Goal: Task Accomplishment & Management: Manage account settings

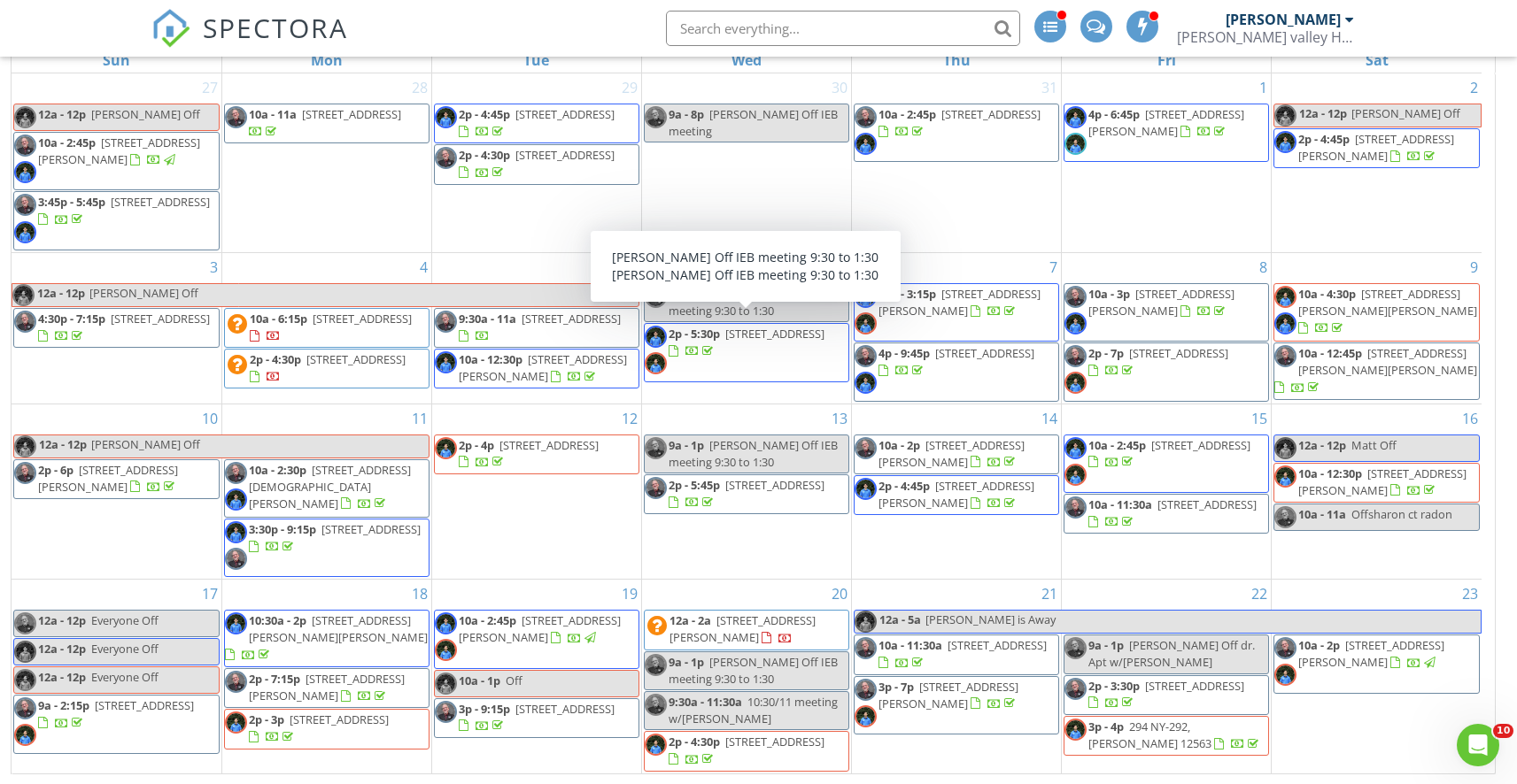
scroll to position [338, 0]
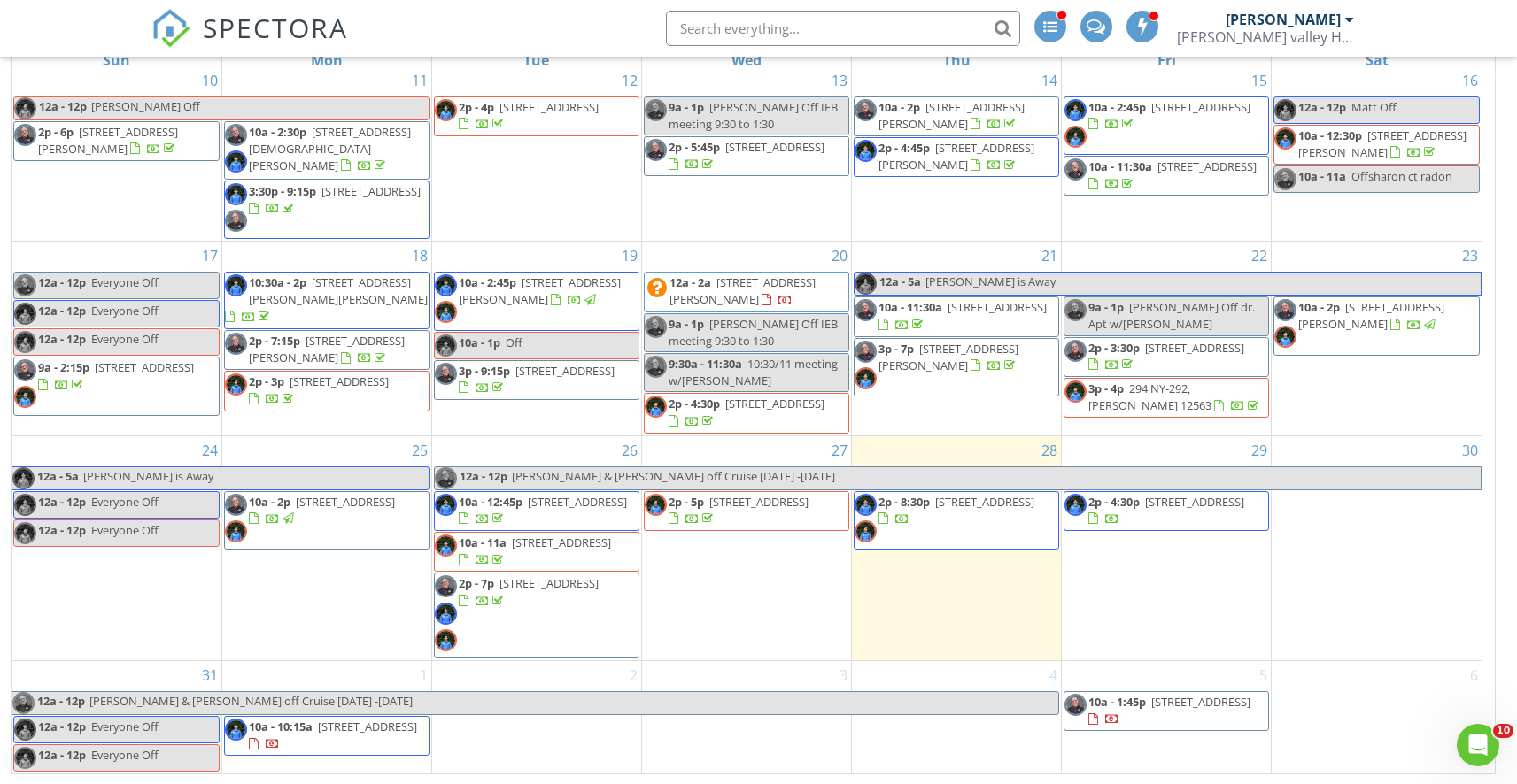
click at [974, 519] on span "2p - 8:30p 15 Middle St, Goshen 10924" at bounding box center [956, 520] width 203 height 53
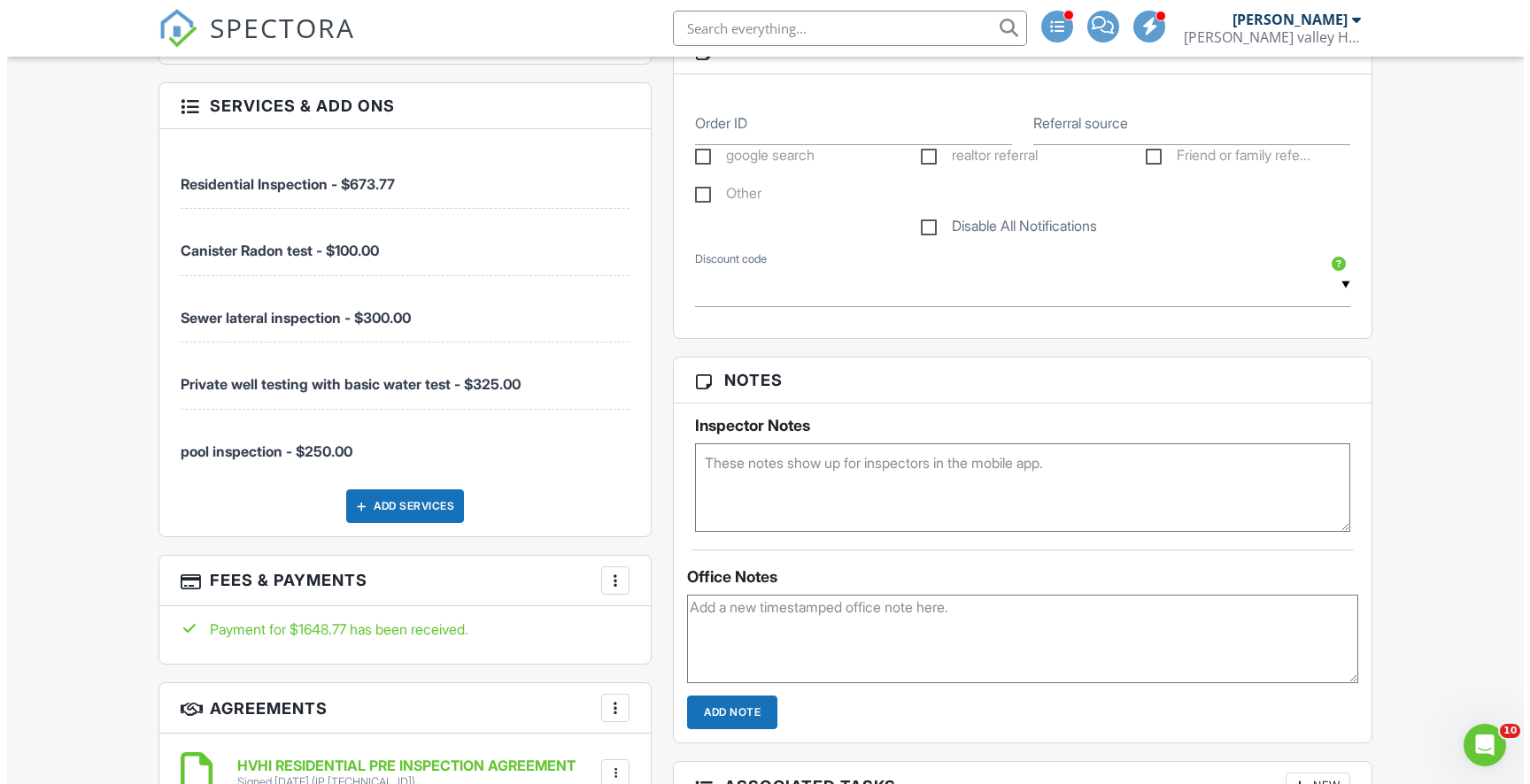
scroll to position [1184, 0]
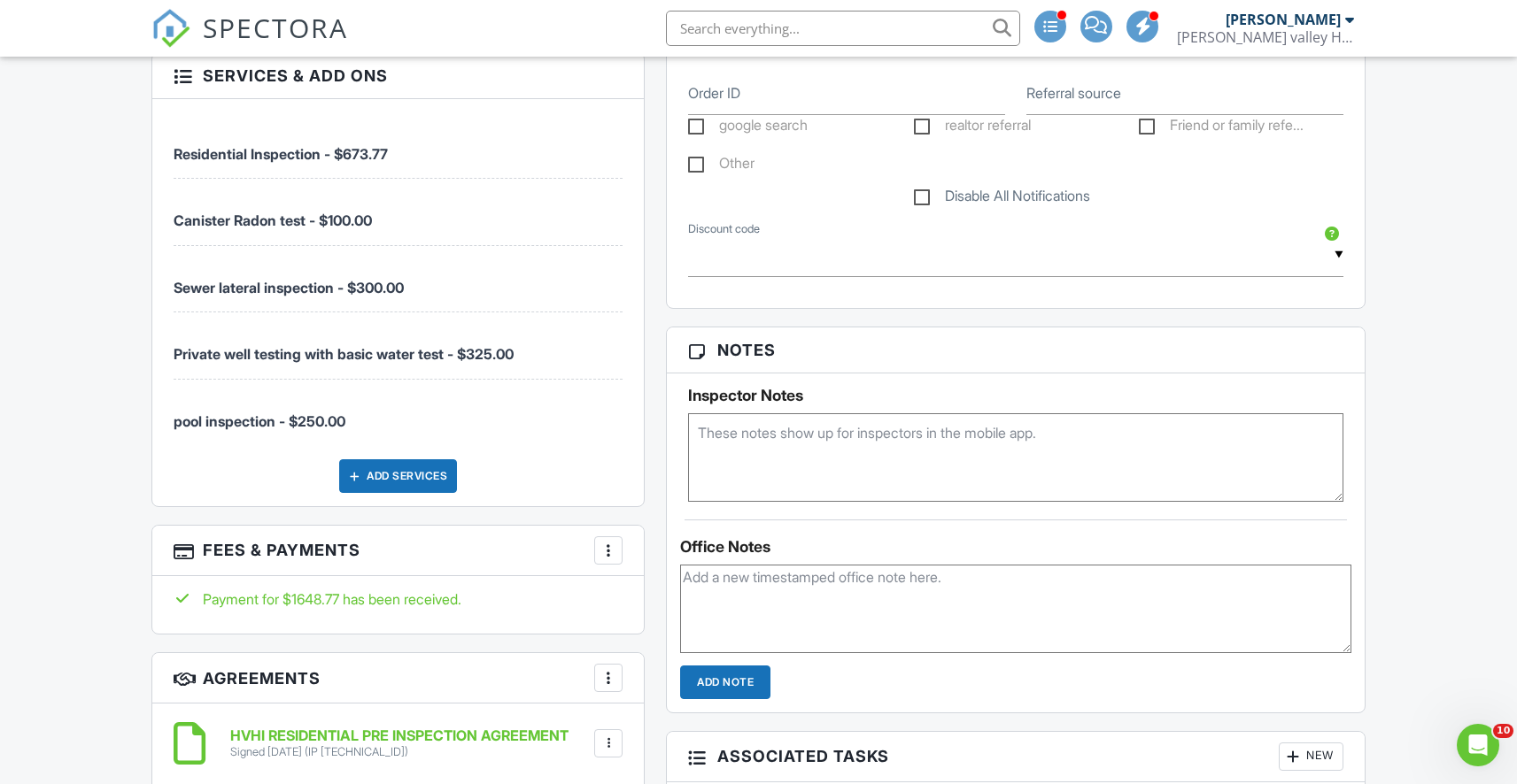
click at [606, 548] on div at bounding box center [608, 550] width 18 height 18
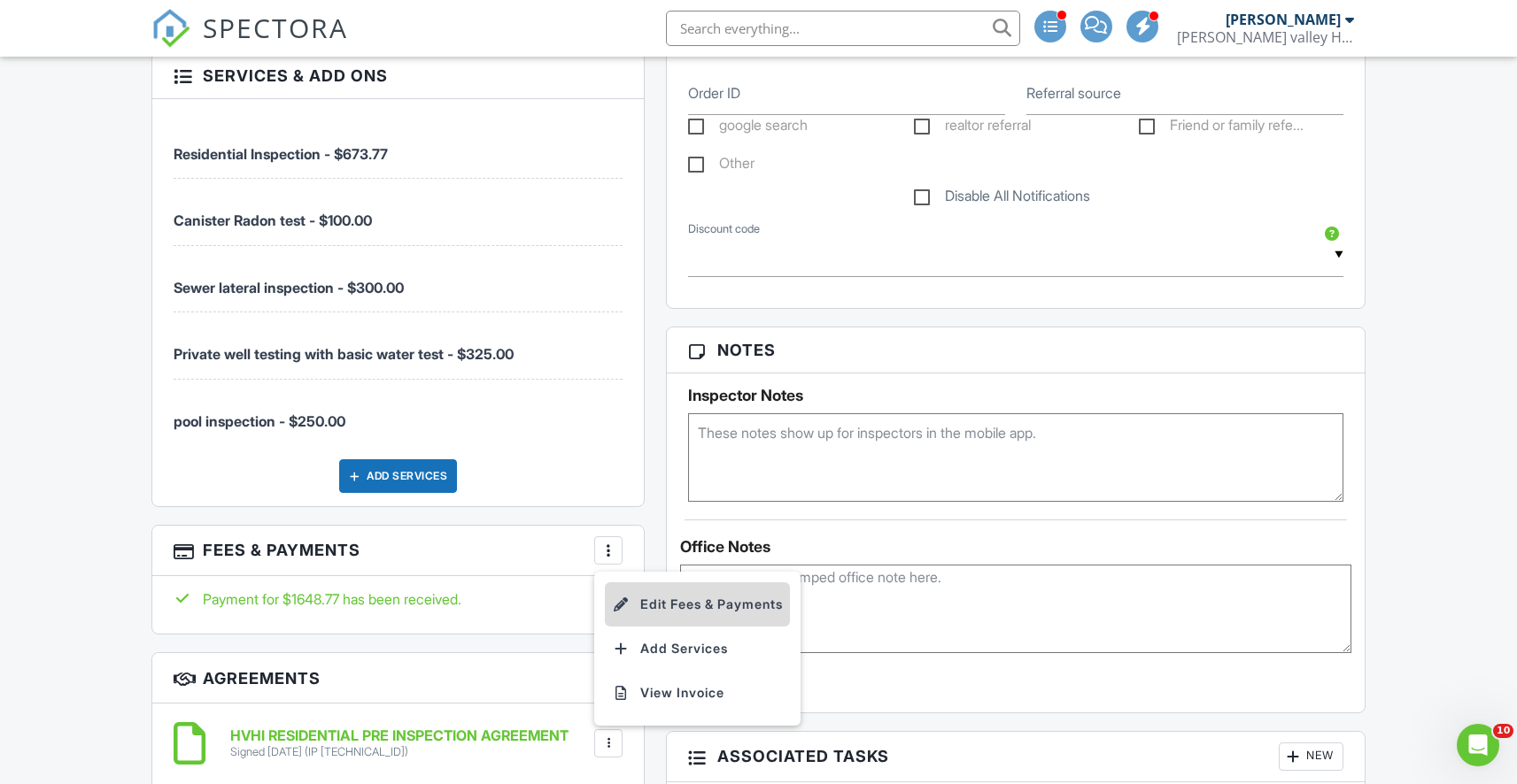
click at [649, 592] on li "Edit Fees & Payments" at bounding box center [697, 605] width 185 height 44
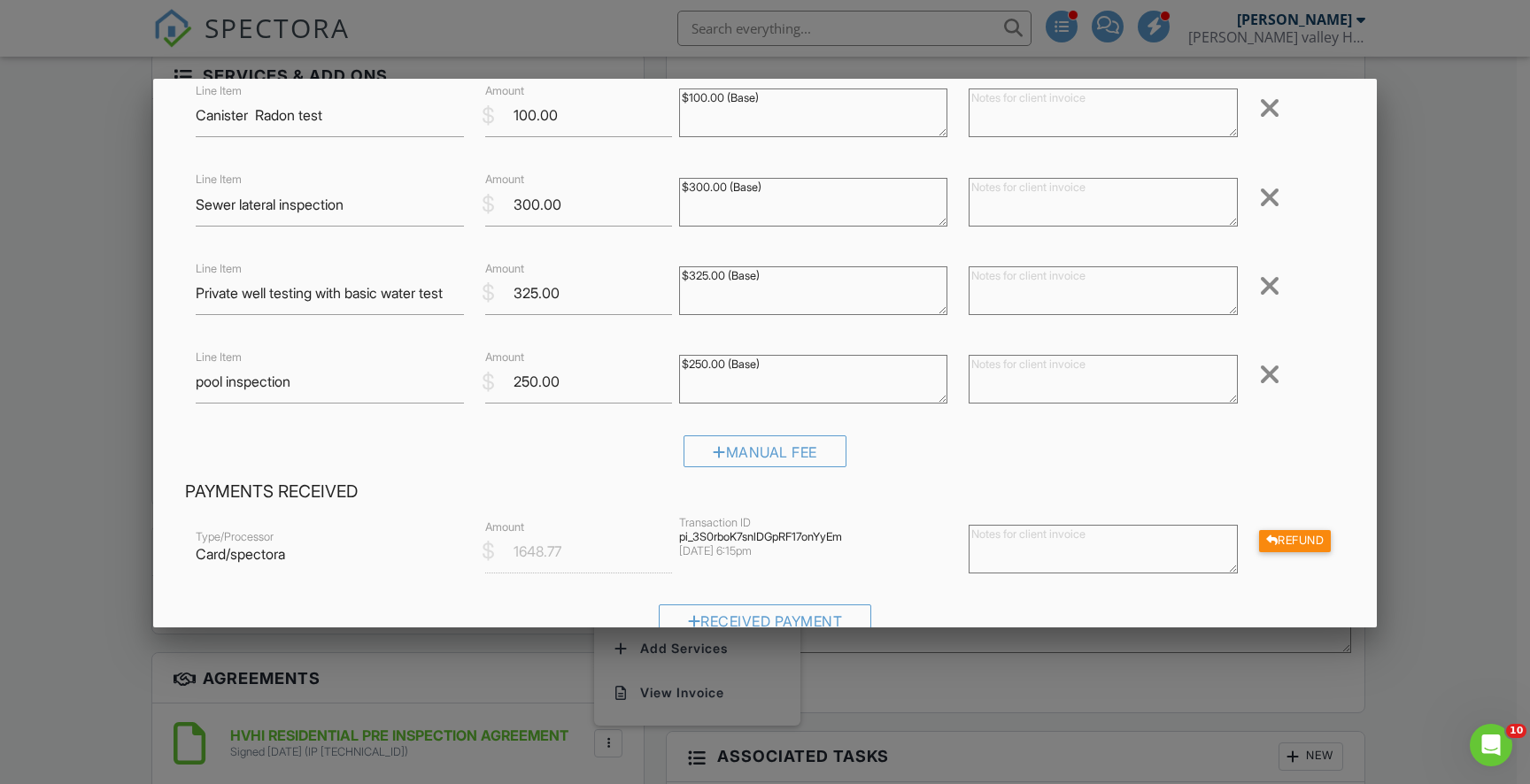
scroll to position [216, 0]
click at [1259, 290] on div at bounding box center [1270, 282] width 21 height 28
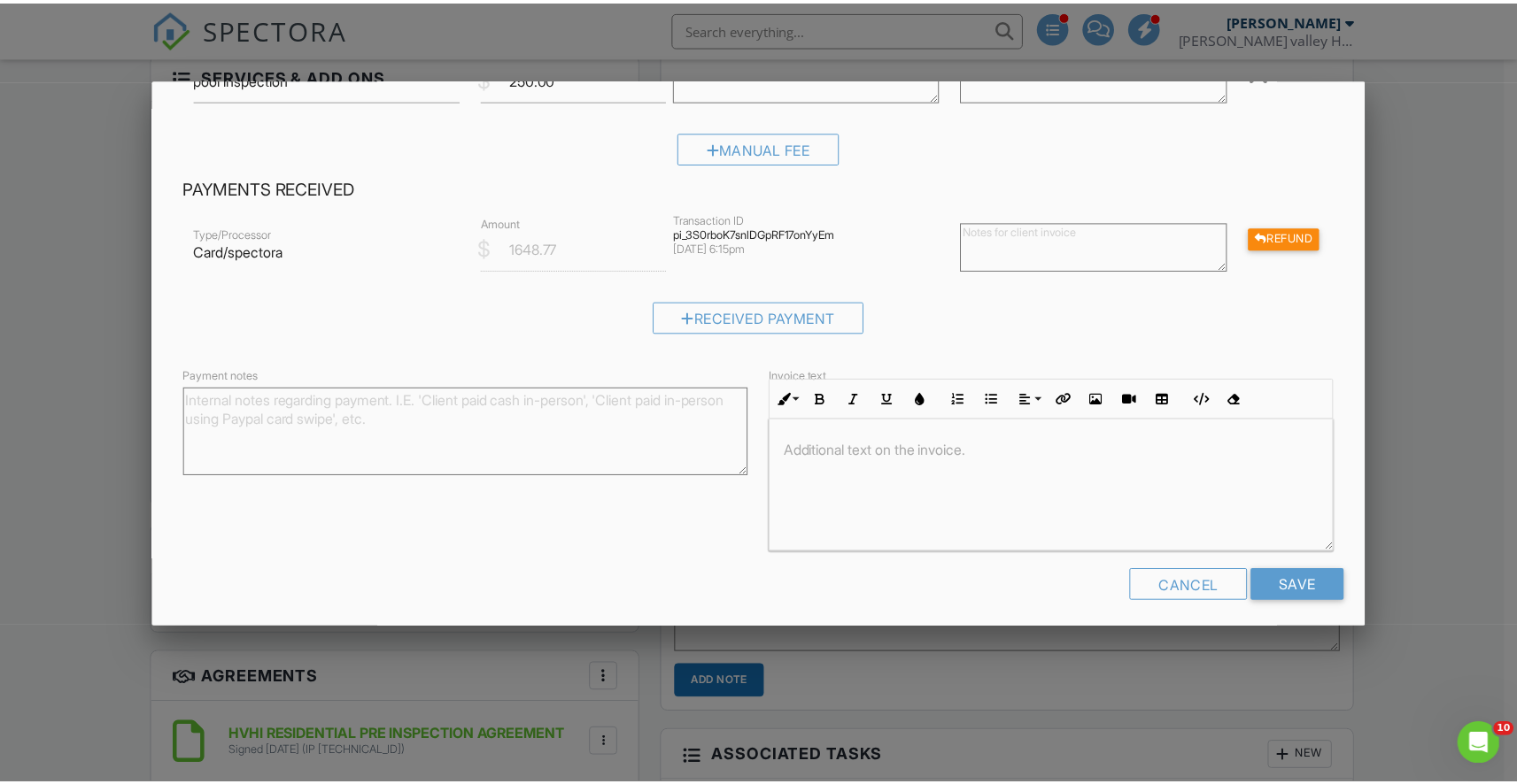
scroll to position [437, 0]
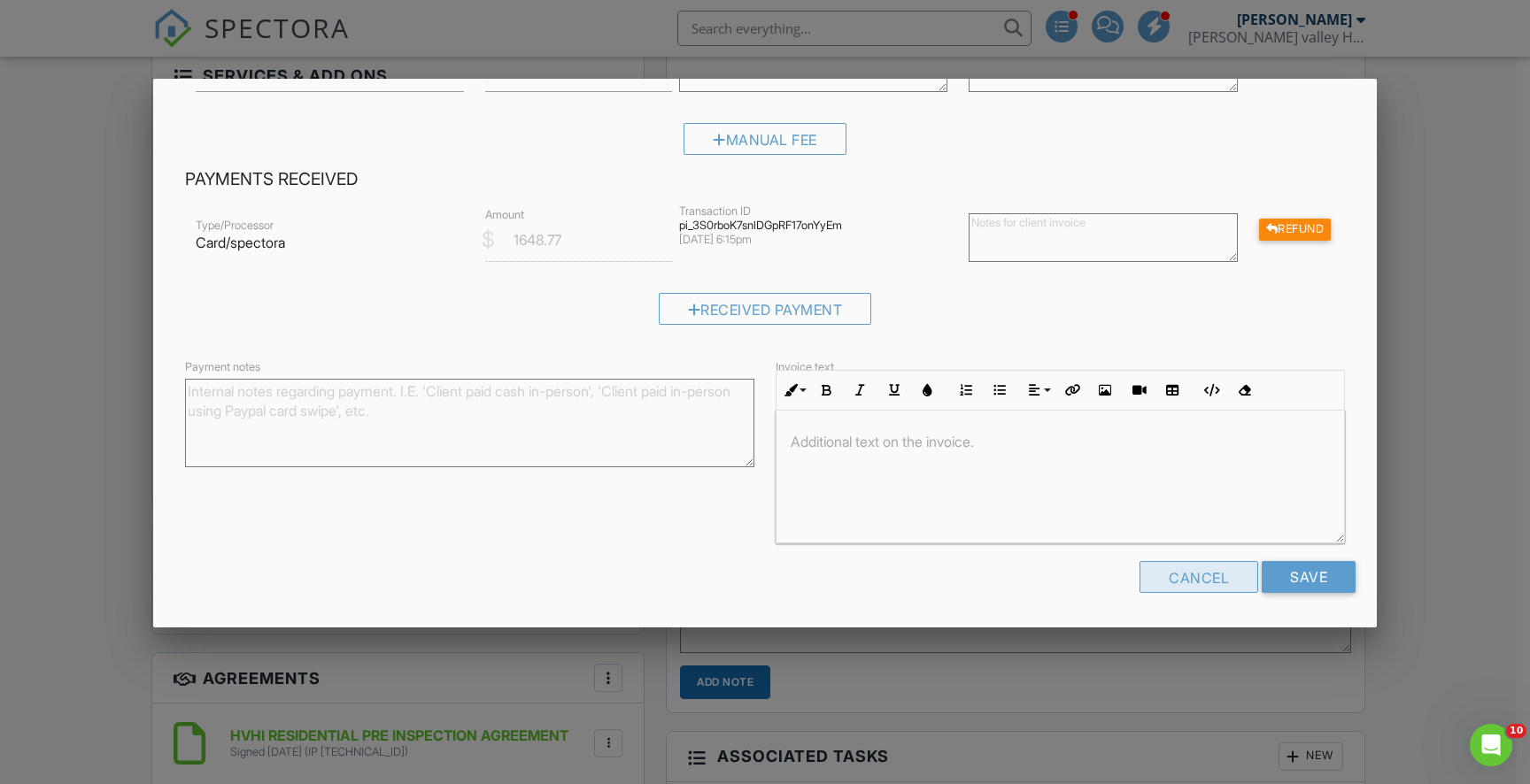
click at [1180, 588] on div "Cancel" at bounding box center [1199, 577] width 119 height 32
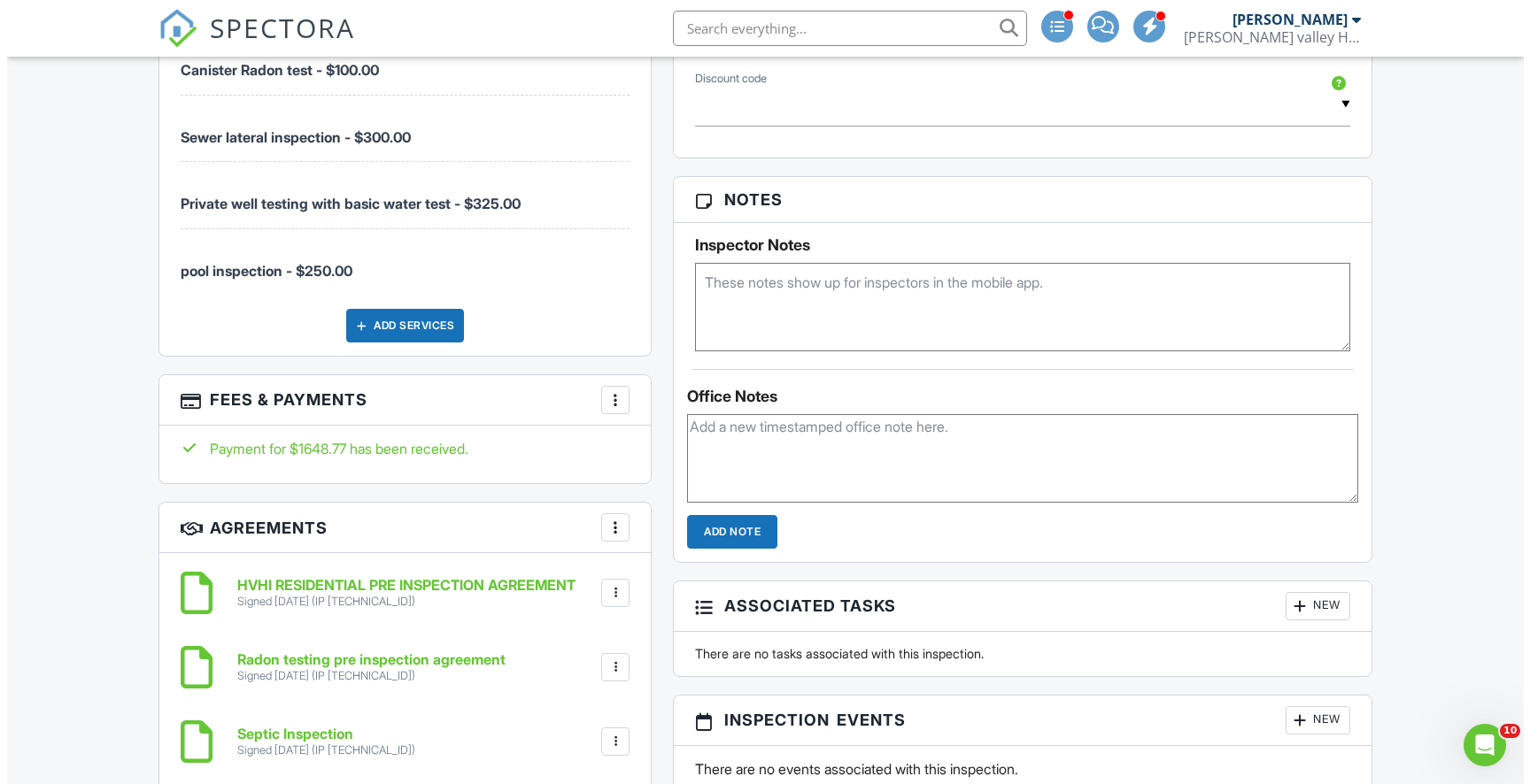
scroll to position [1316, 0]
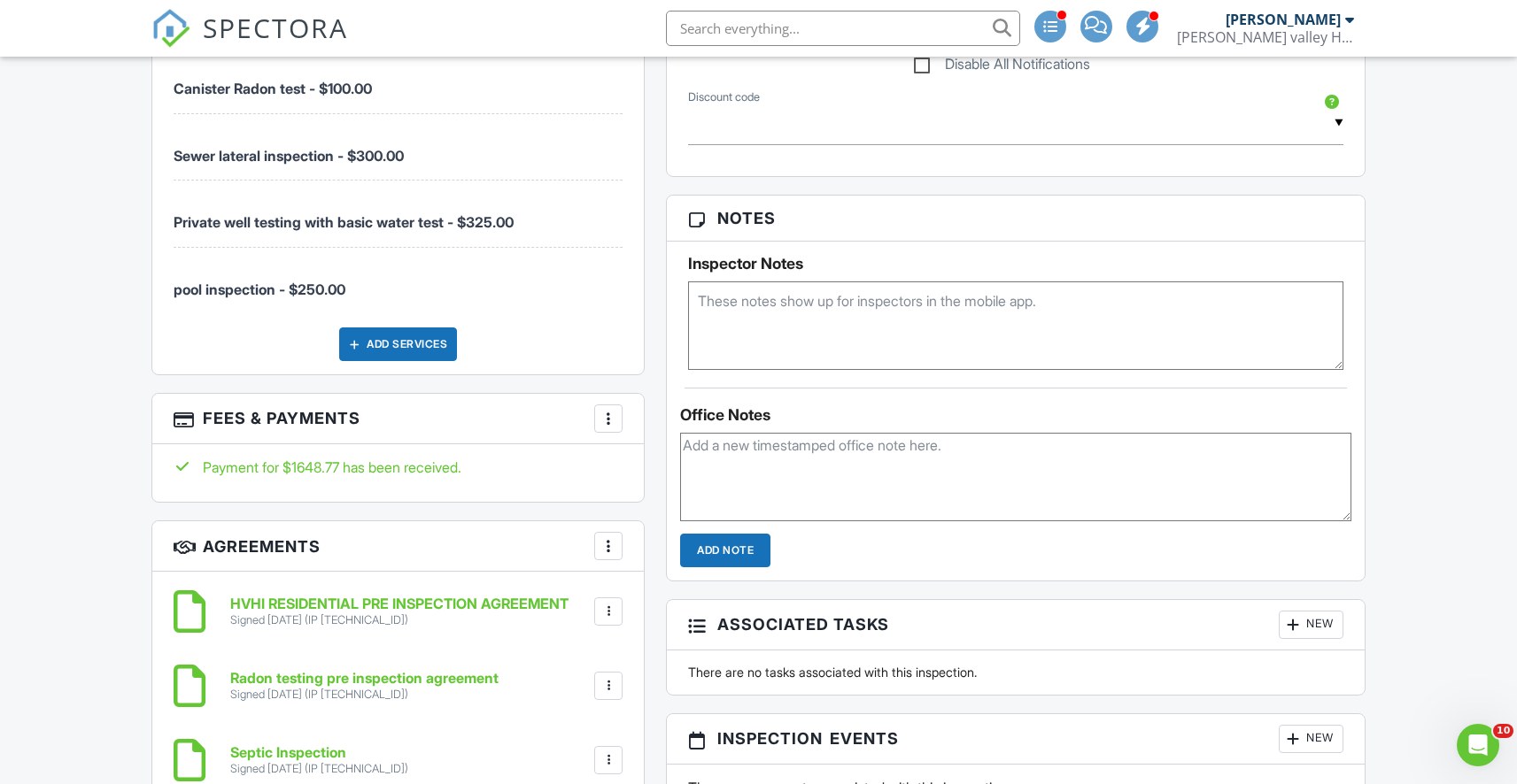
click at [616, 416] on div at bounding box center [608, 419] width 18 height 18
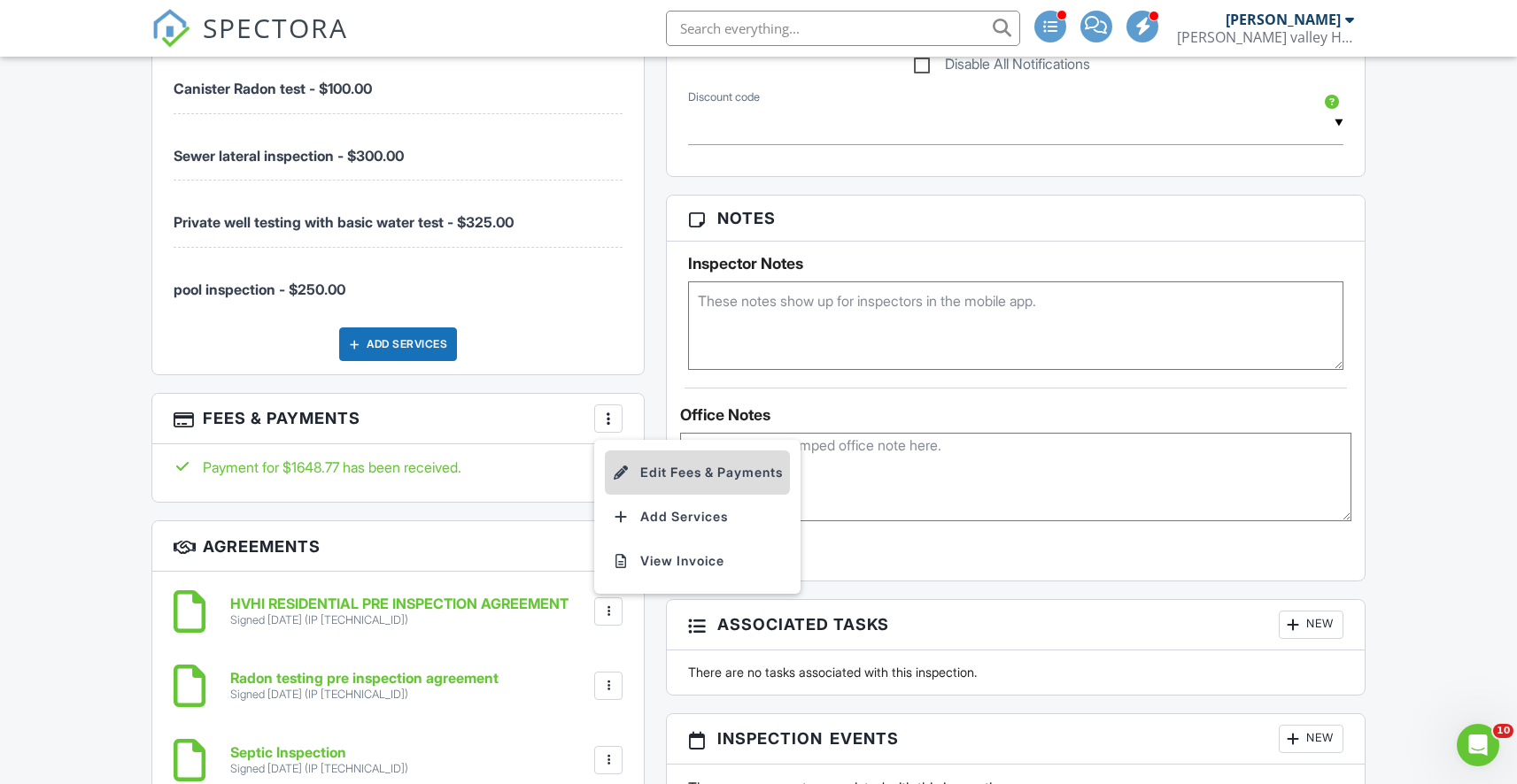
click at [652, 466] on li "Edit Fees & Payments" at bounding box center [697, 472] width 185 height 44
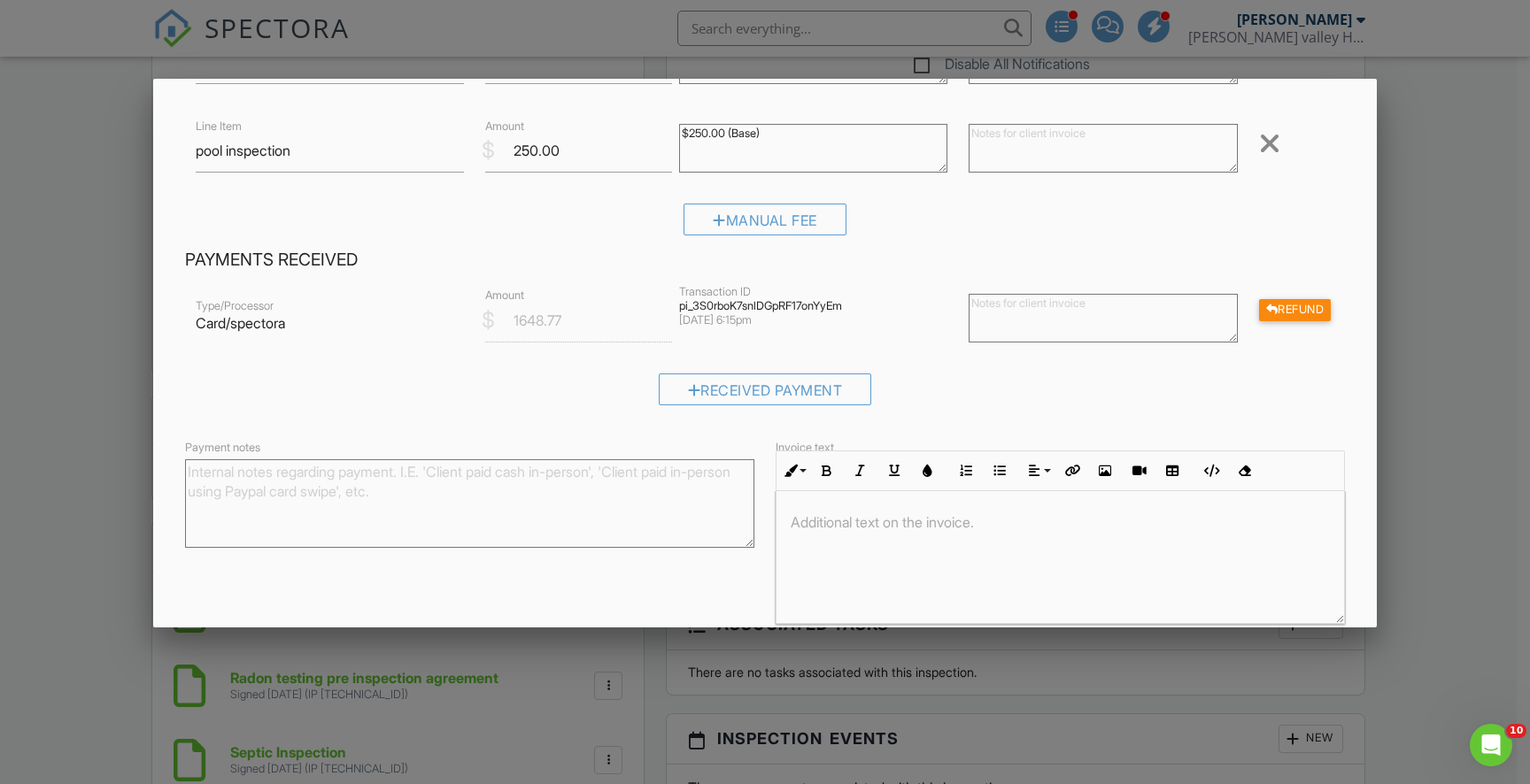
scroll to position [437, 0]
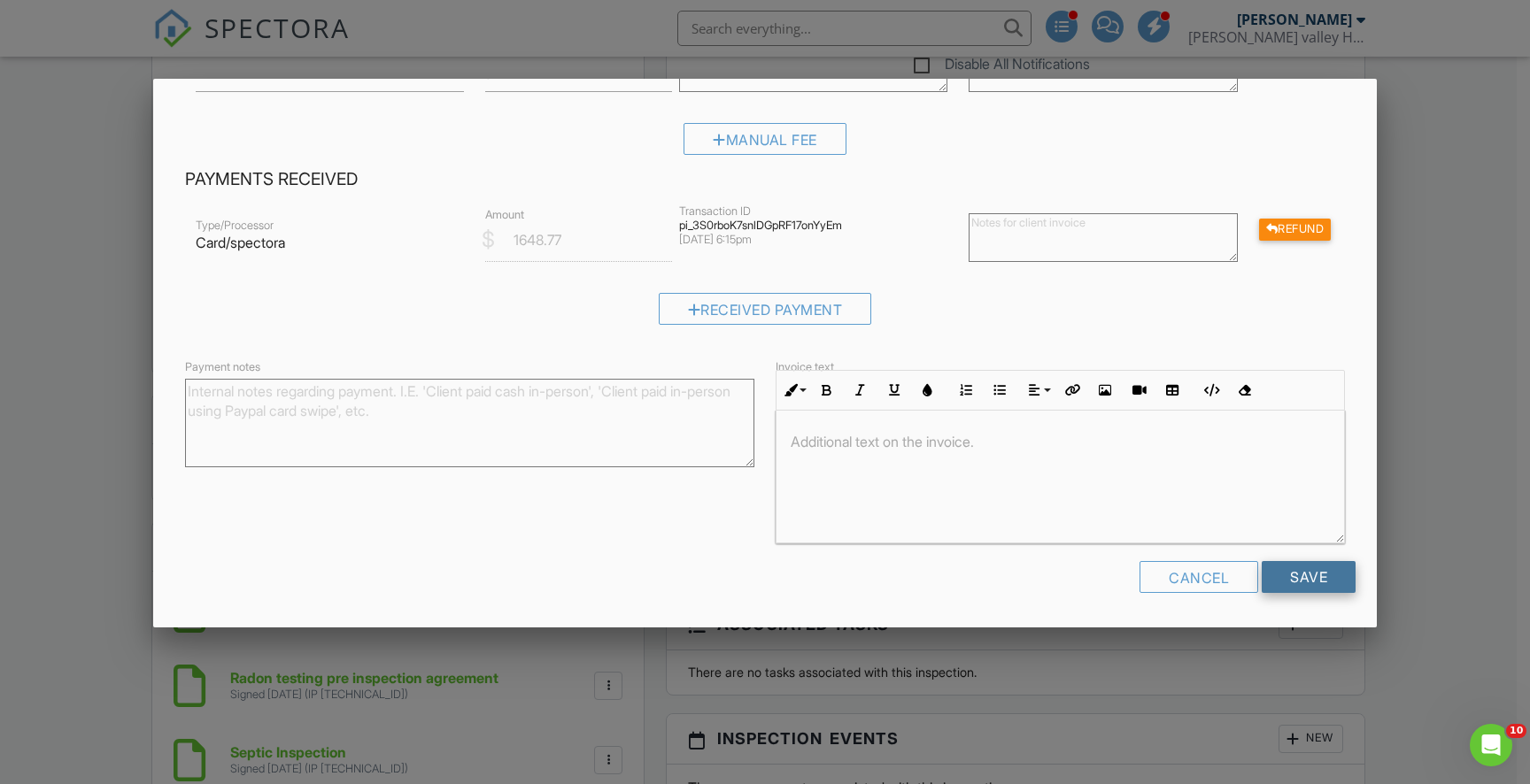
click at [1295, 584] on input "Save" at bounding box center [1309, 577] width 94 height 32
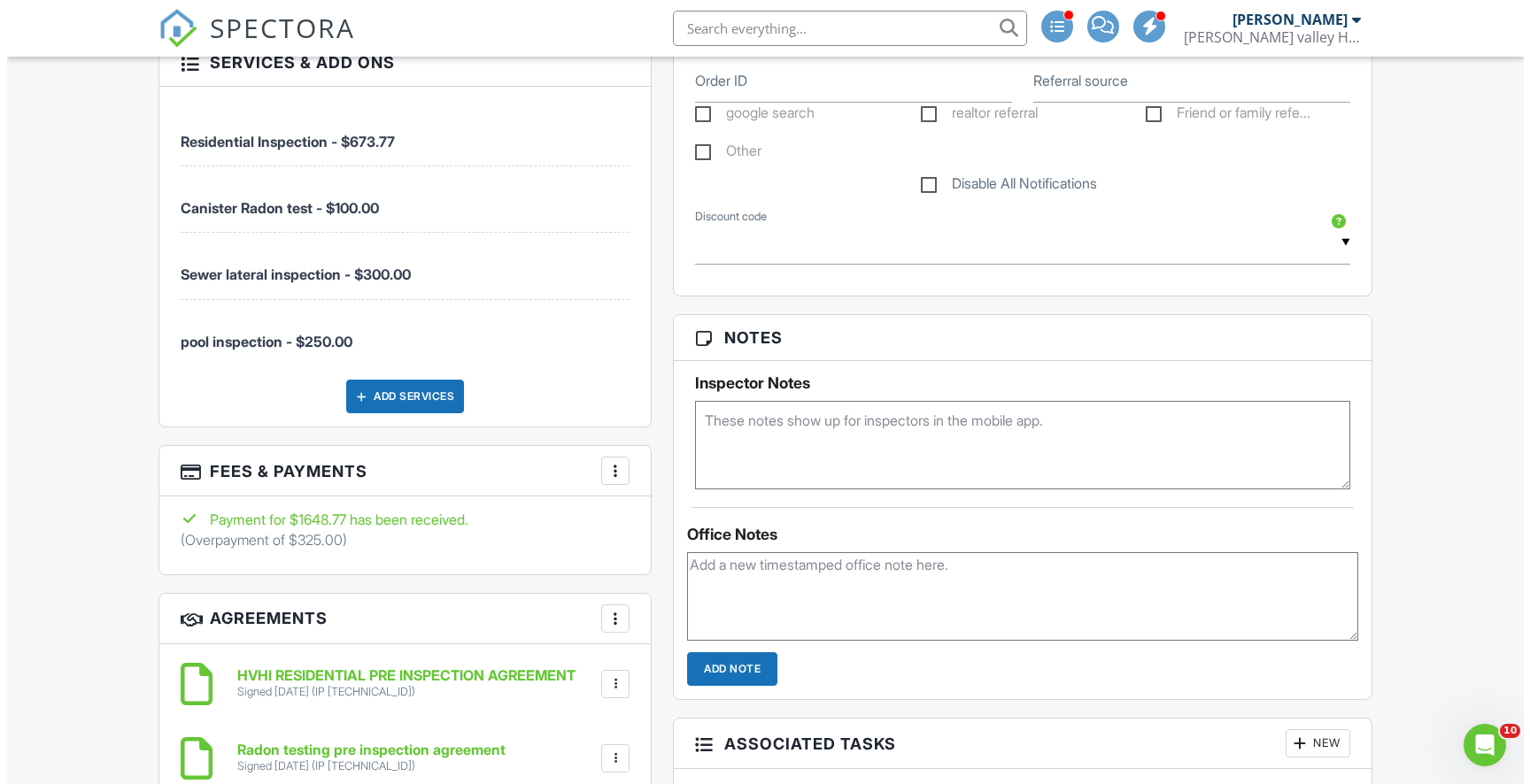
scroll to position [1386, 0]
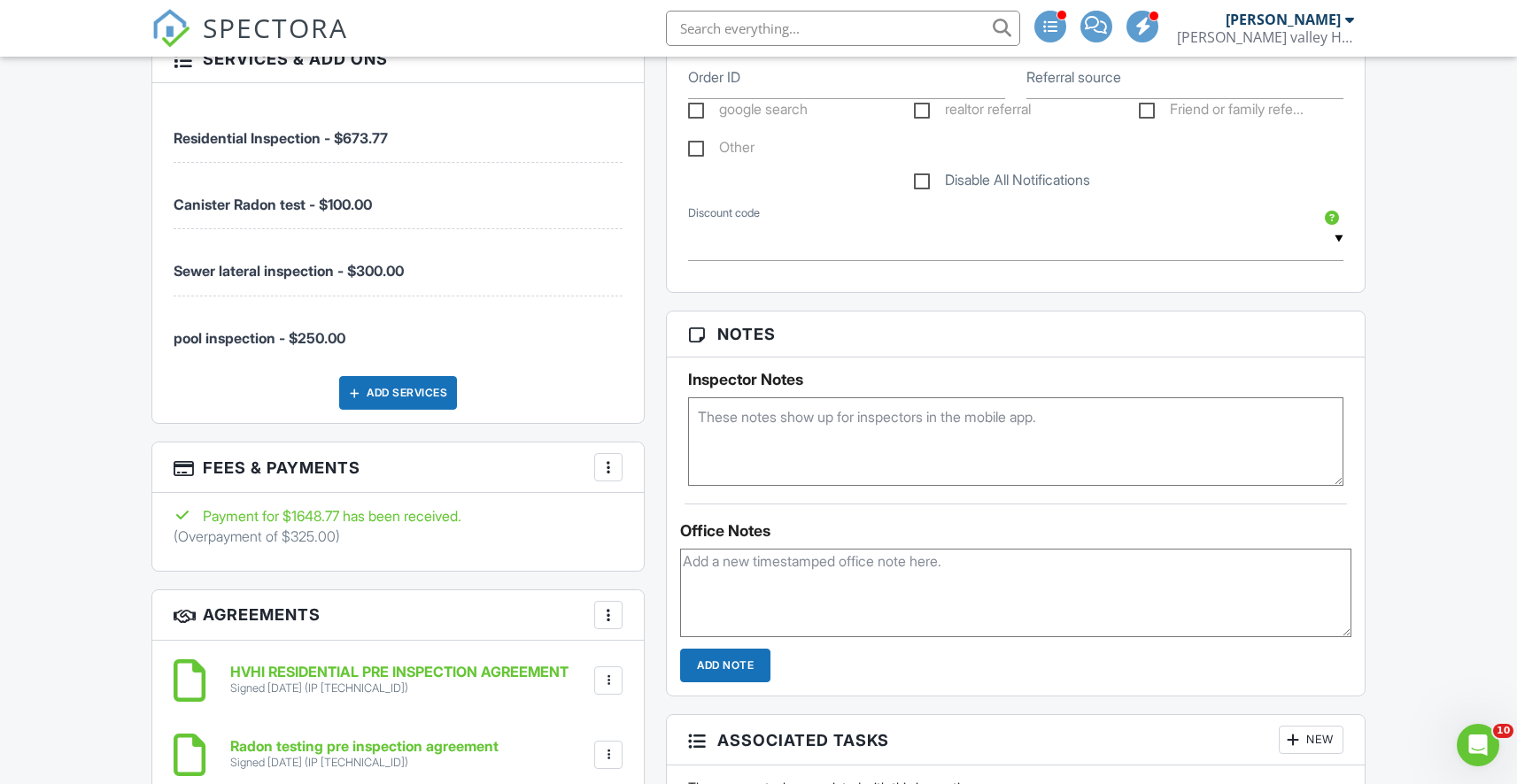
click at [610, 463] on div at bounding box center [608, 467] width 18 height 18
click at [644, 511] on li "Edit Fees & Payments" at bounding box center [697, 521] width 185 height 44
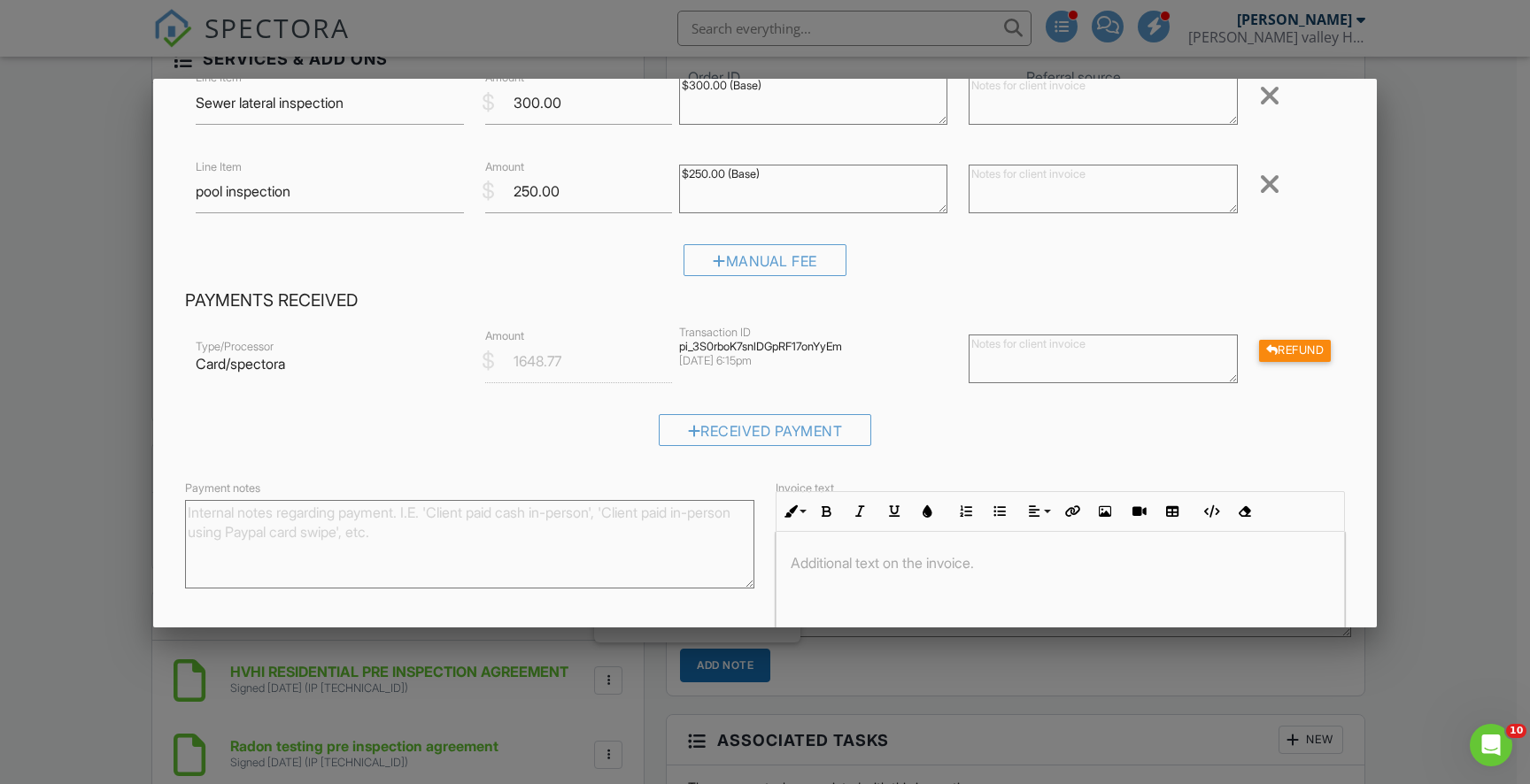
scroll to position [316, 0]
click at [1296, 352] on div "Refund" at bounding box center [1296, 349] width 73 height 22
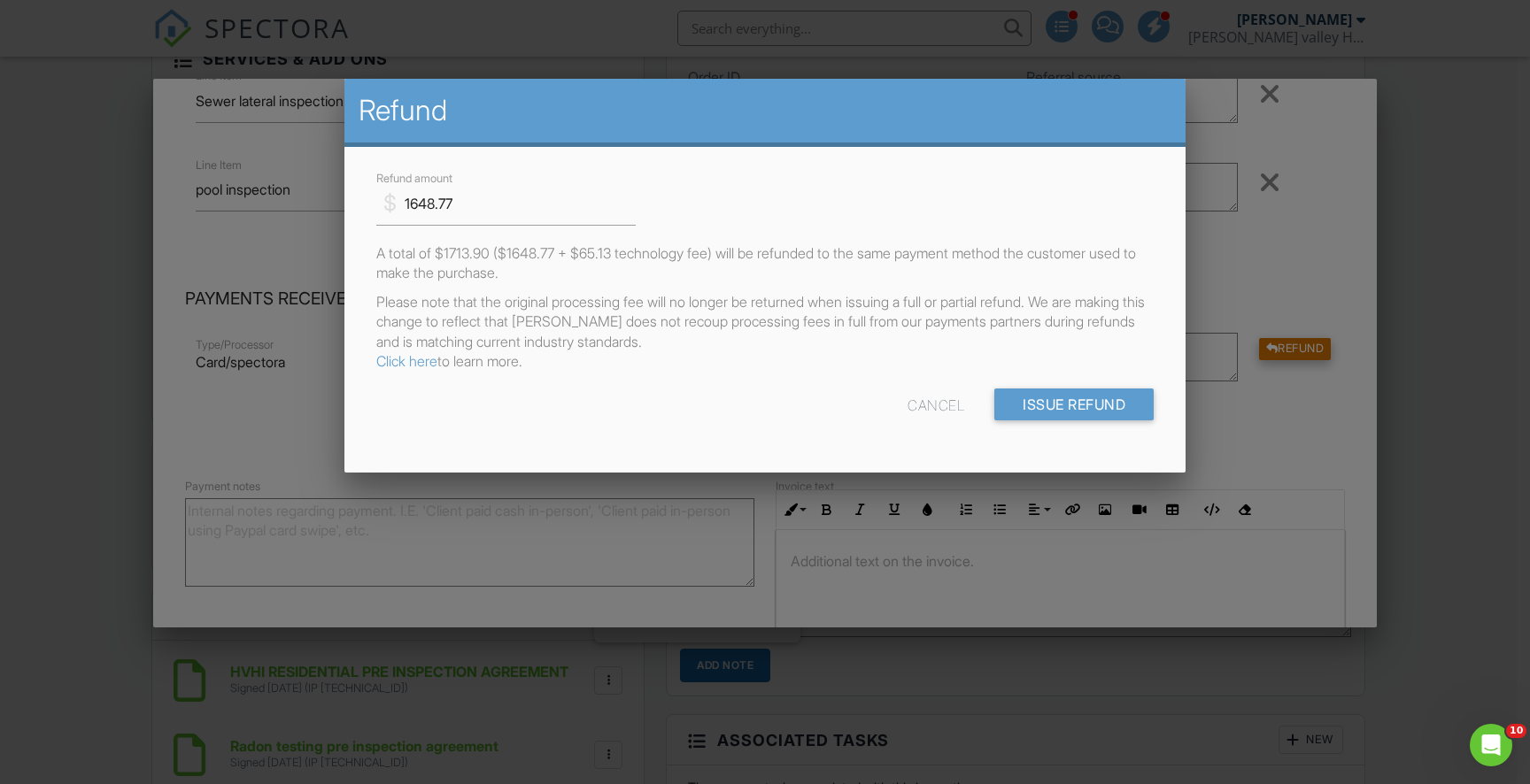
scroll to position [0, 0]
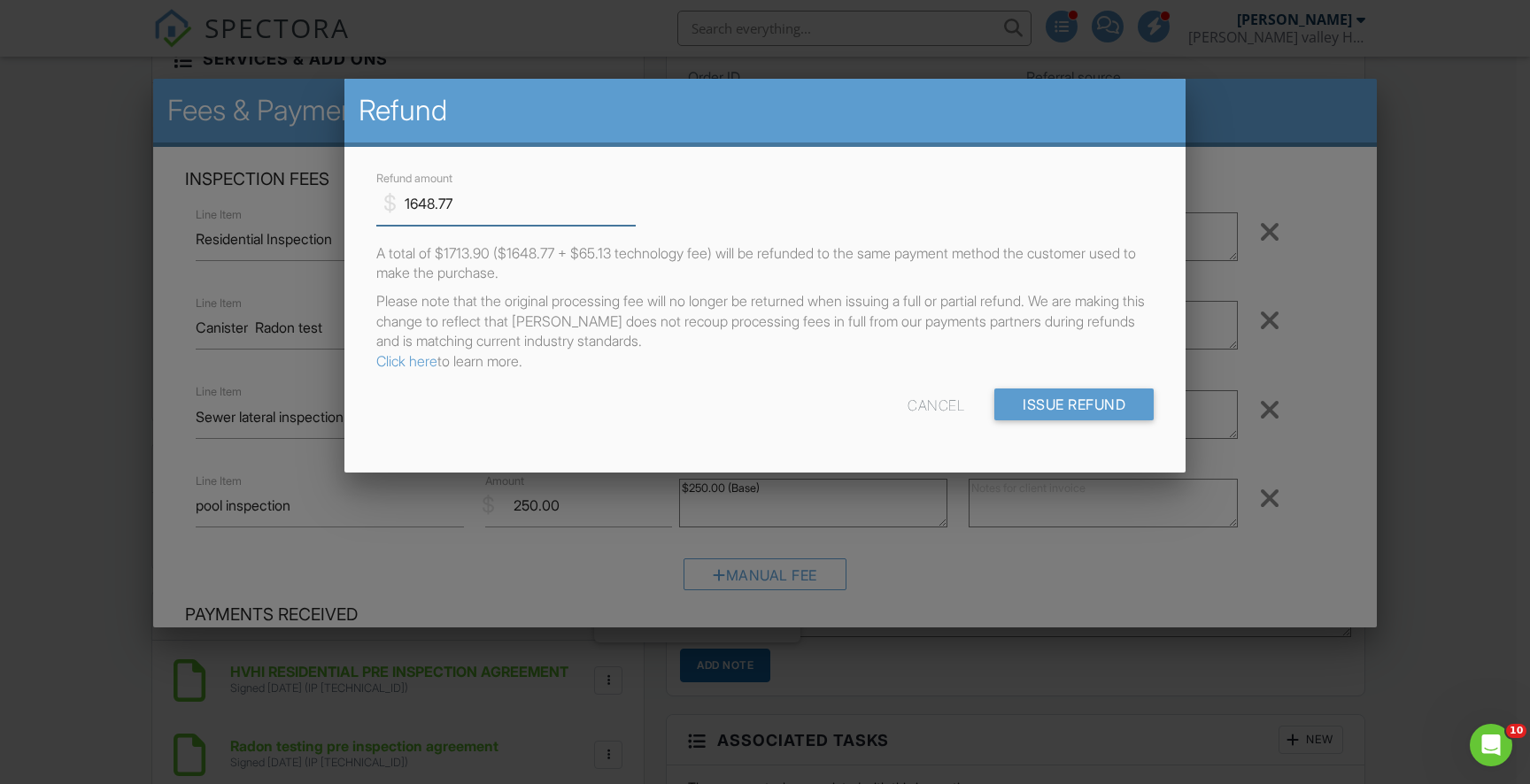
click at [459, 201] on input "1648.77" at bounding box center [506, 203] width 259 height 44
type input "1"
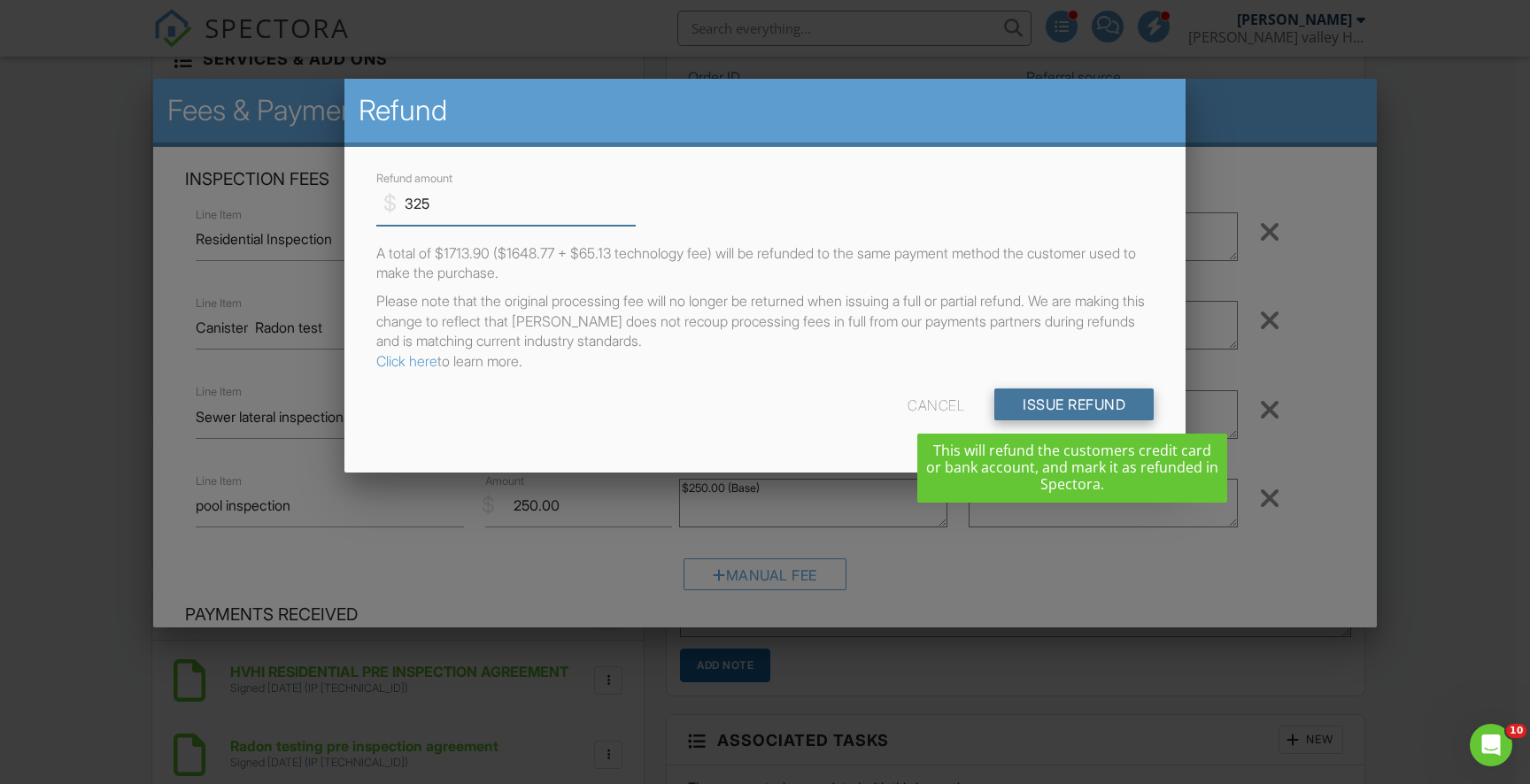
type input "325"
click at [1063, 407] on input "Issue Refund" at bounding box center [1074, 405] width 159 height 32
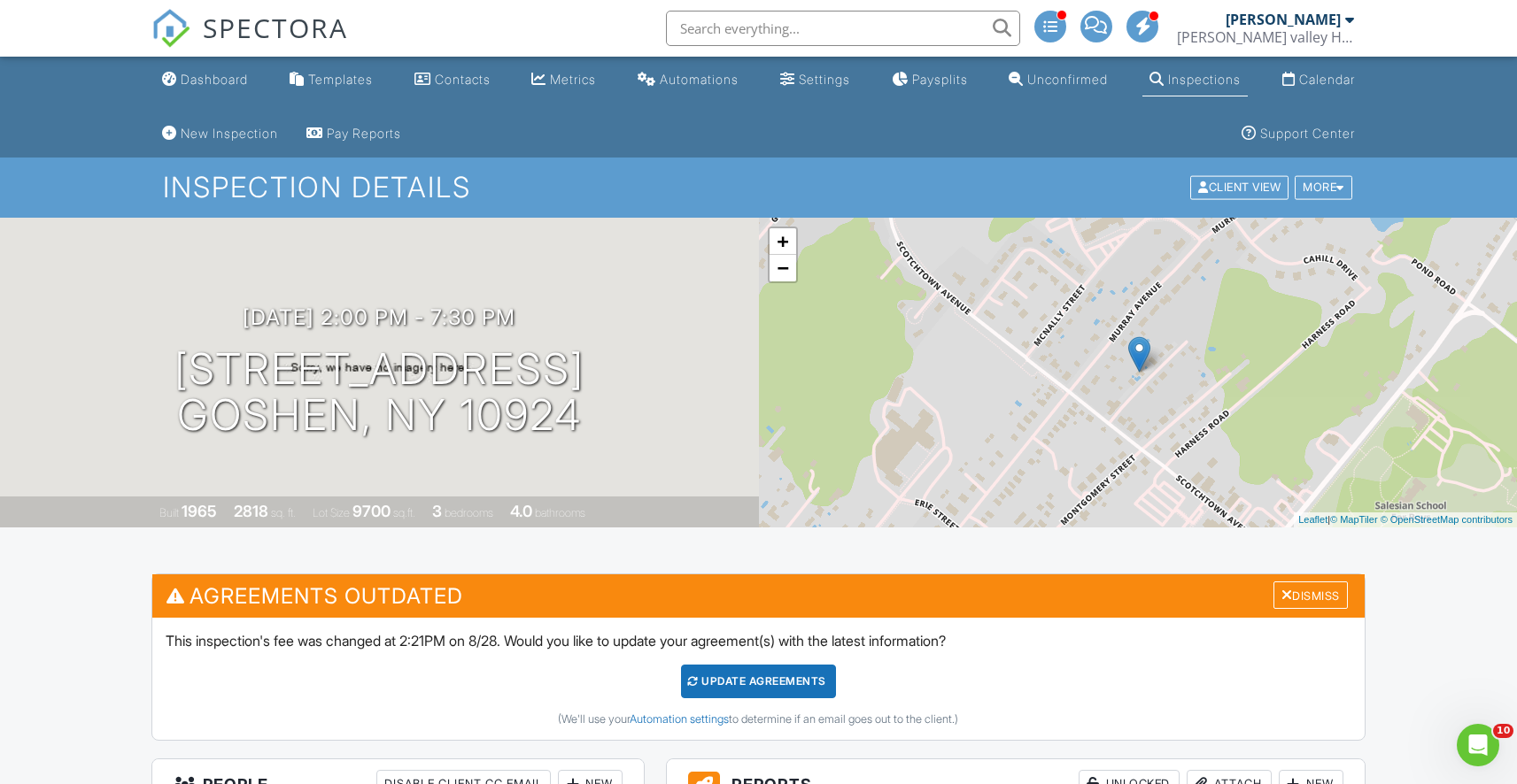
click at [756, 686] on div "Update Agreements" at bounding box center [758, 682] width 155 height 34
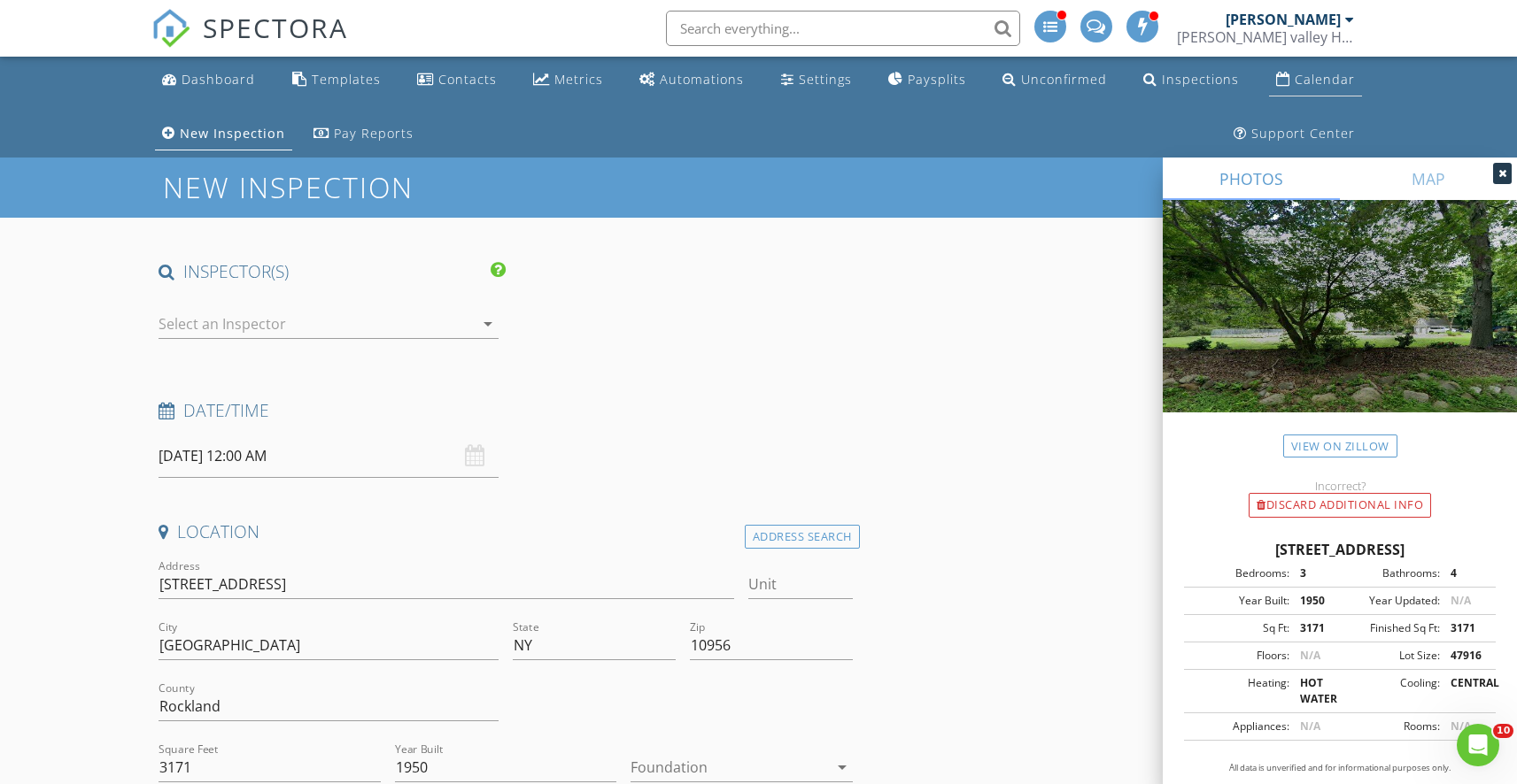
click at [1292, 90] on link "Calendar" at bounding box center [1315, 80] width 93 height 33
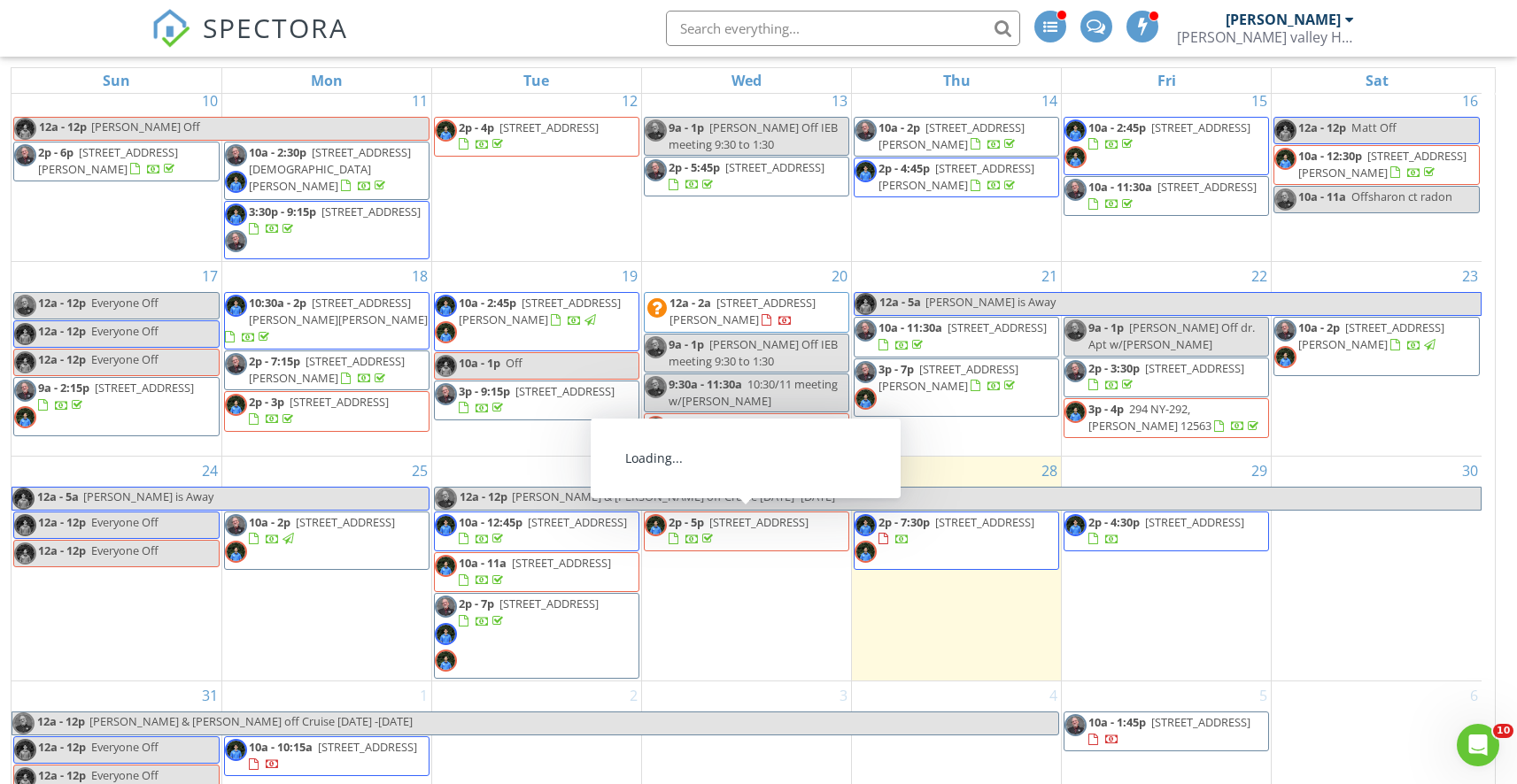
scroll to position [289, 0]
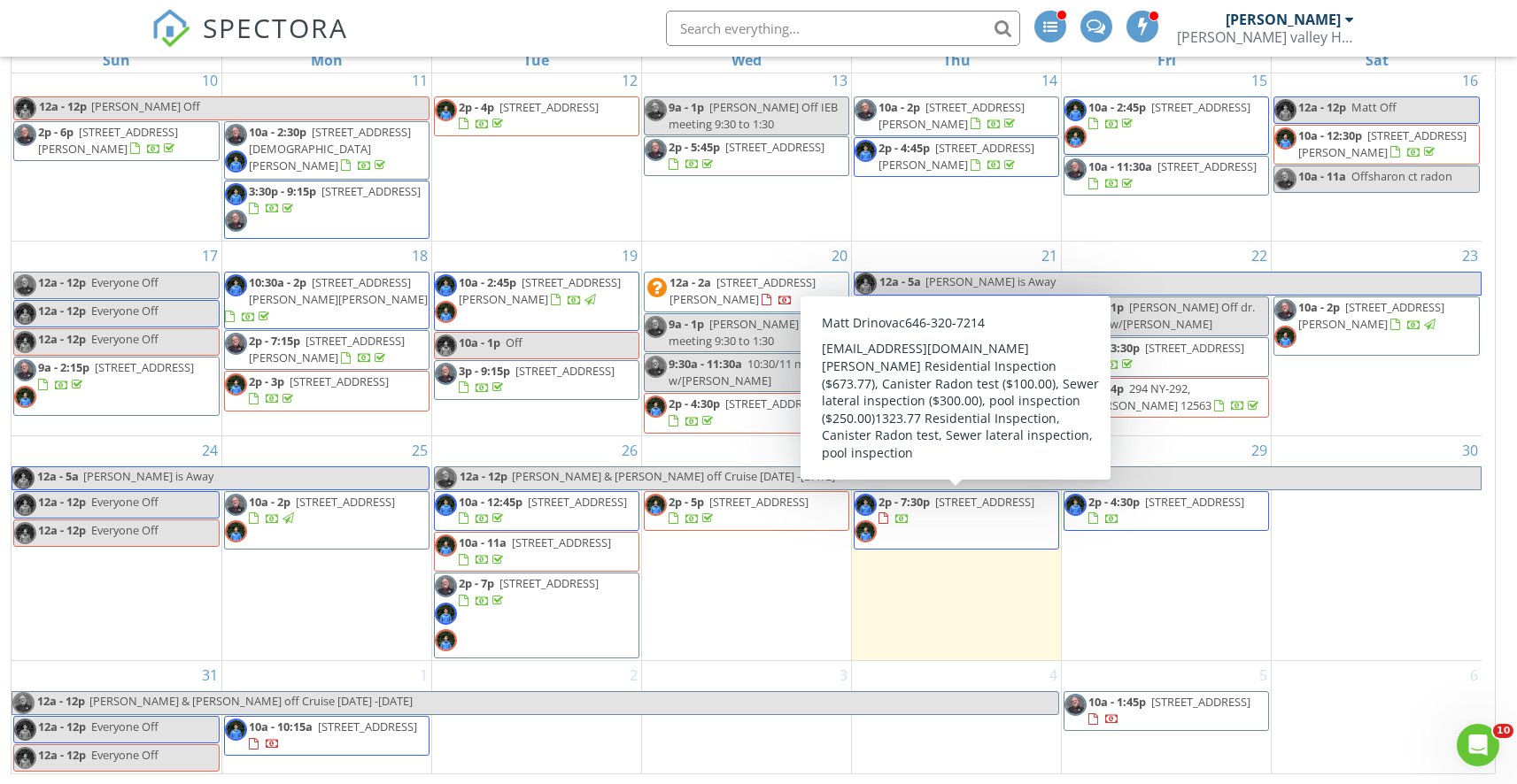
click at [977, 526] on span "2p - 7:30p 15 Middle St, Goshen 10924" at bounding box center [956, 520] width 203 height 53
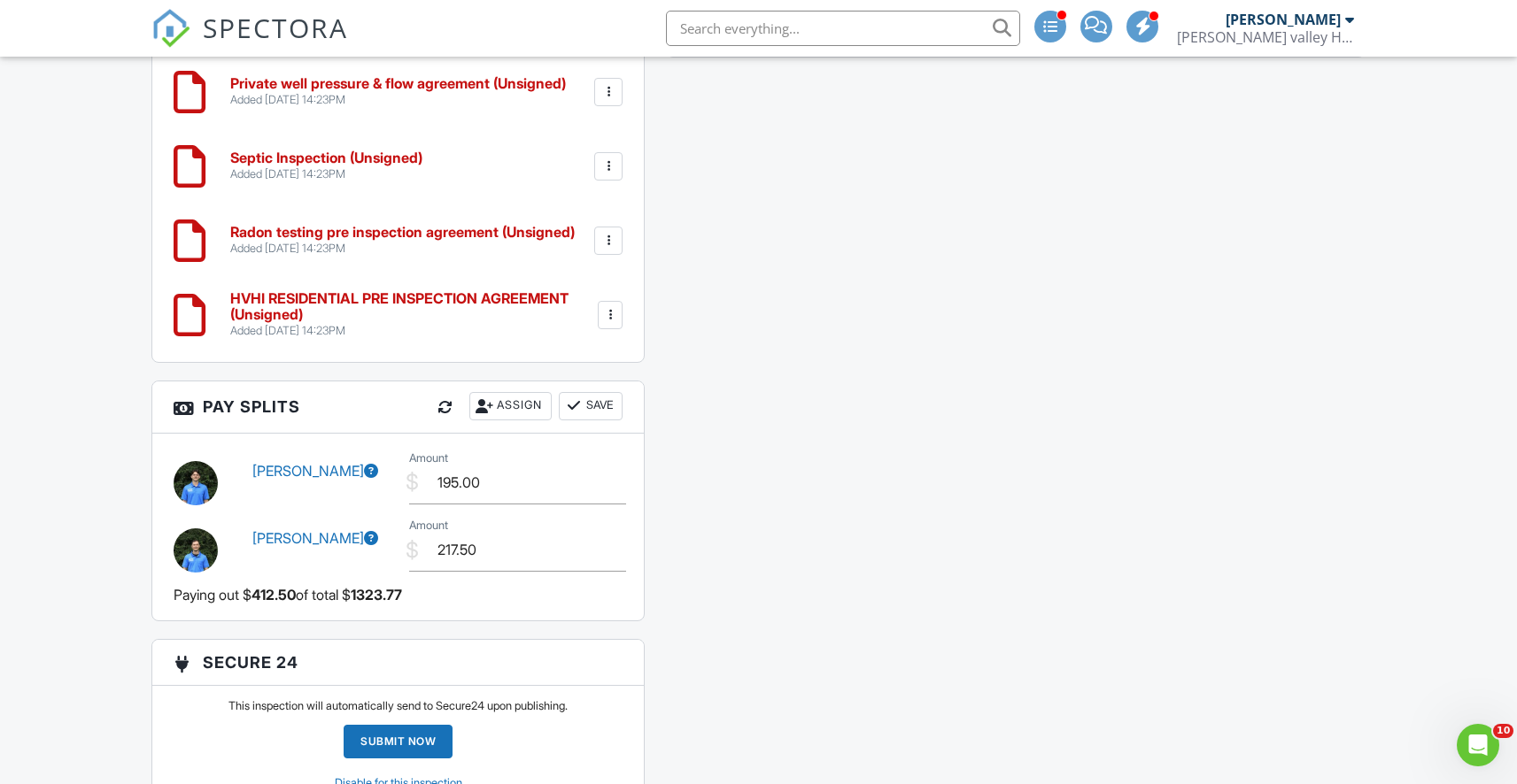
scroll to position [2356, 0]
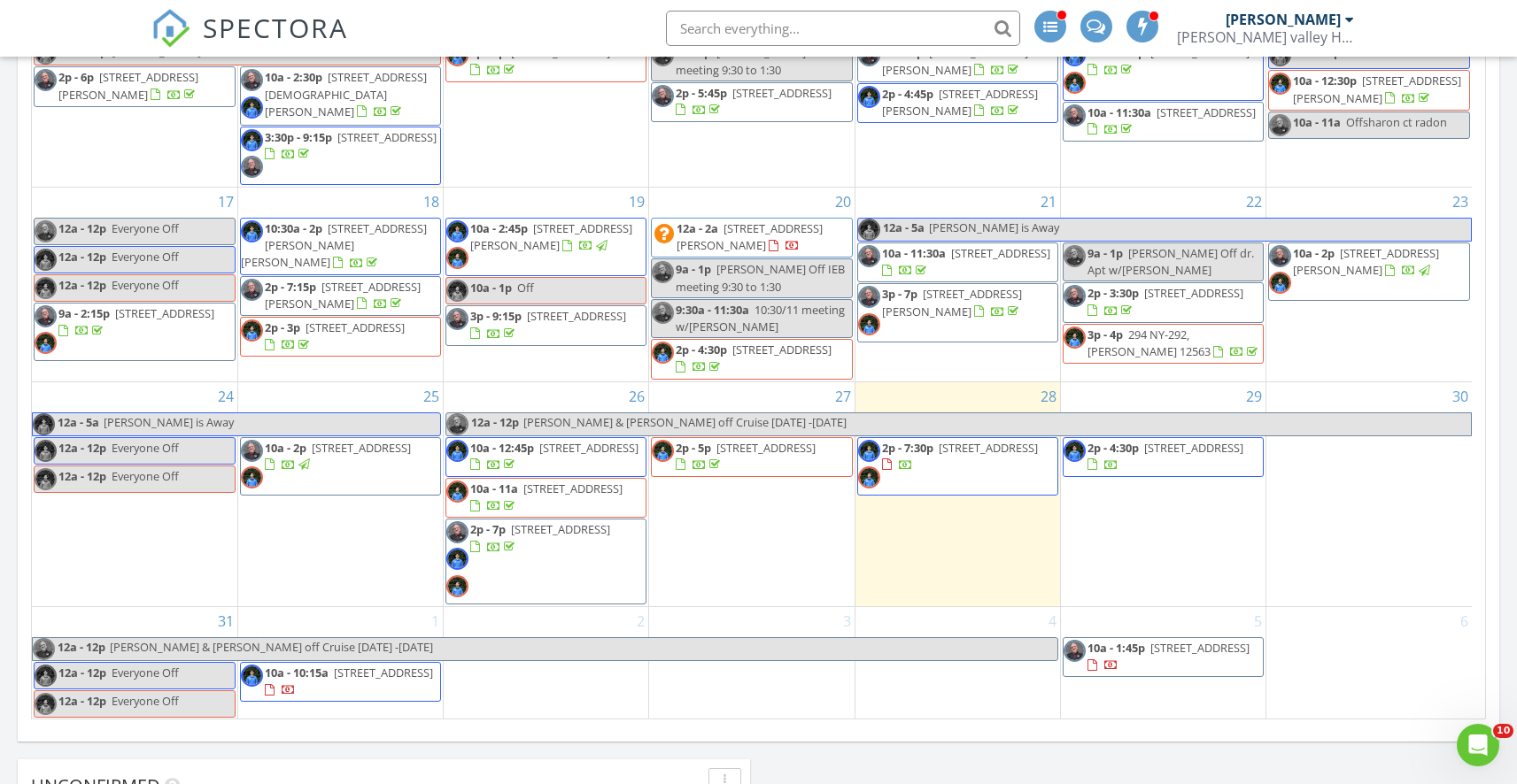
scroll to position [950, 0]
